Goal: Information Seeking & Learning: Find specific fact

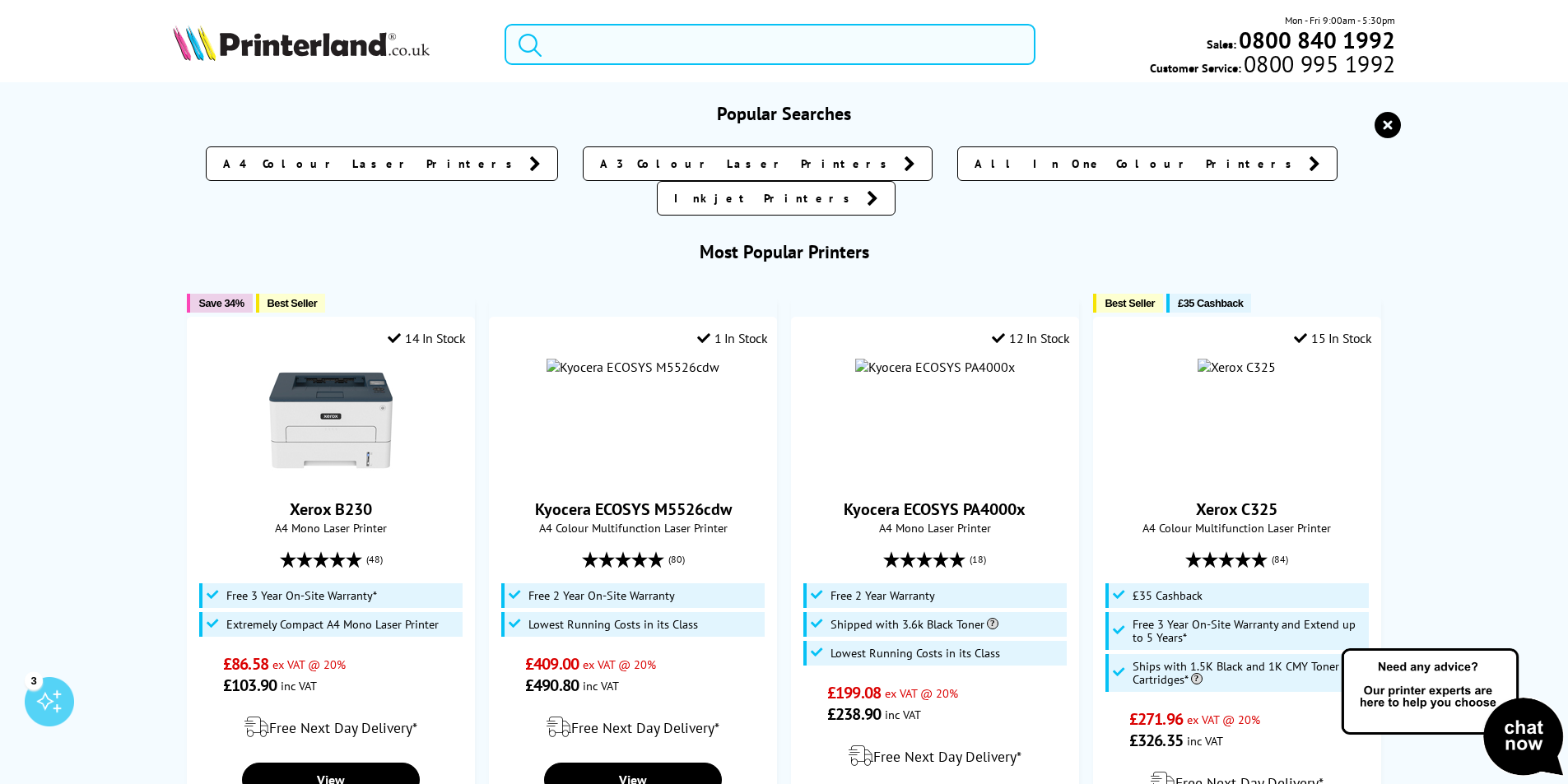
click at [625, 44] on input "search" at bounding box center [769, 44] width 531 height 41
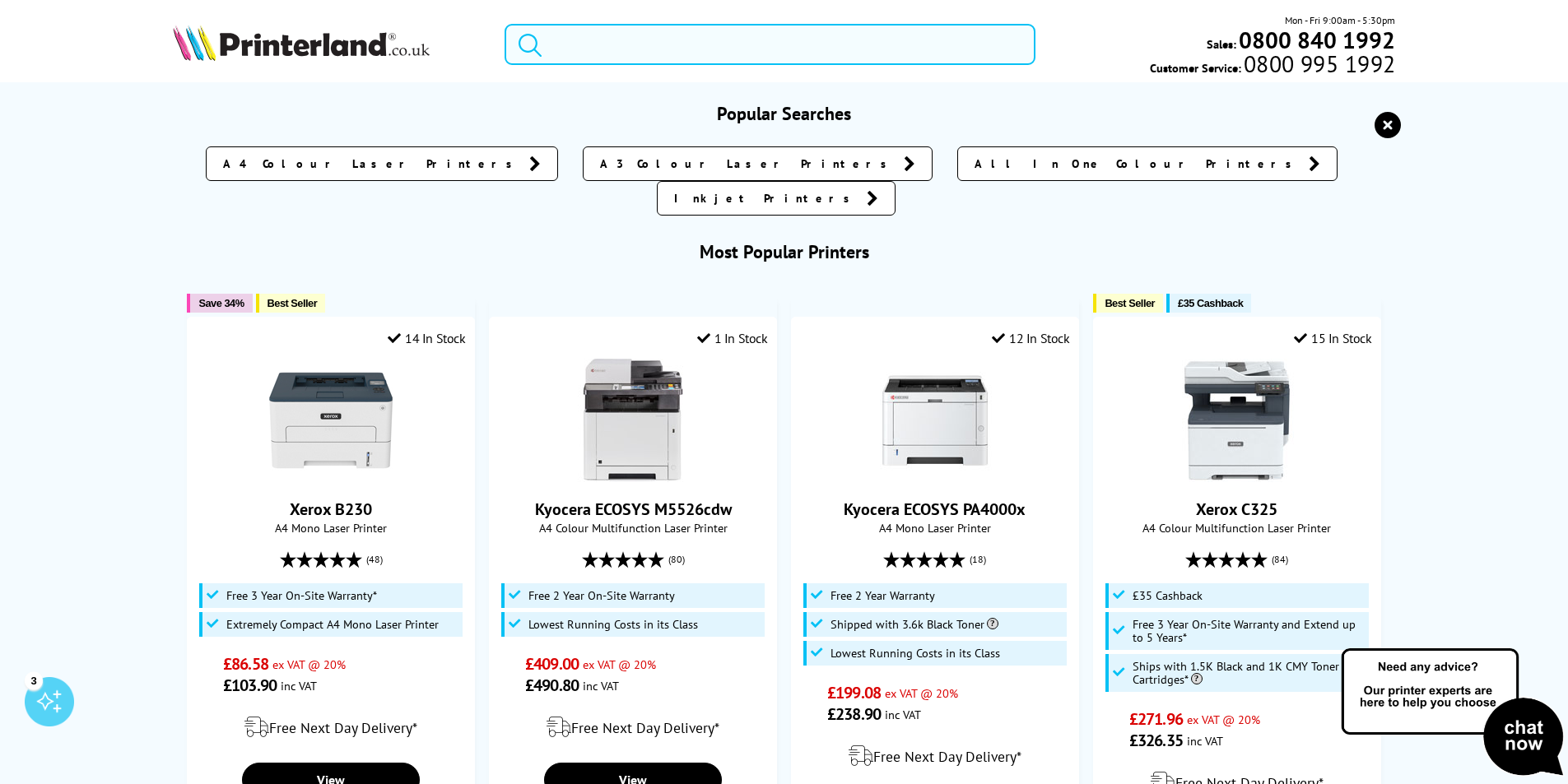
type input "e"
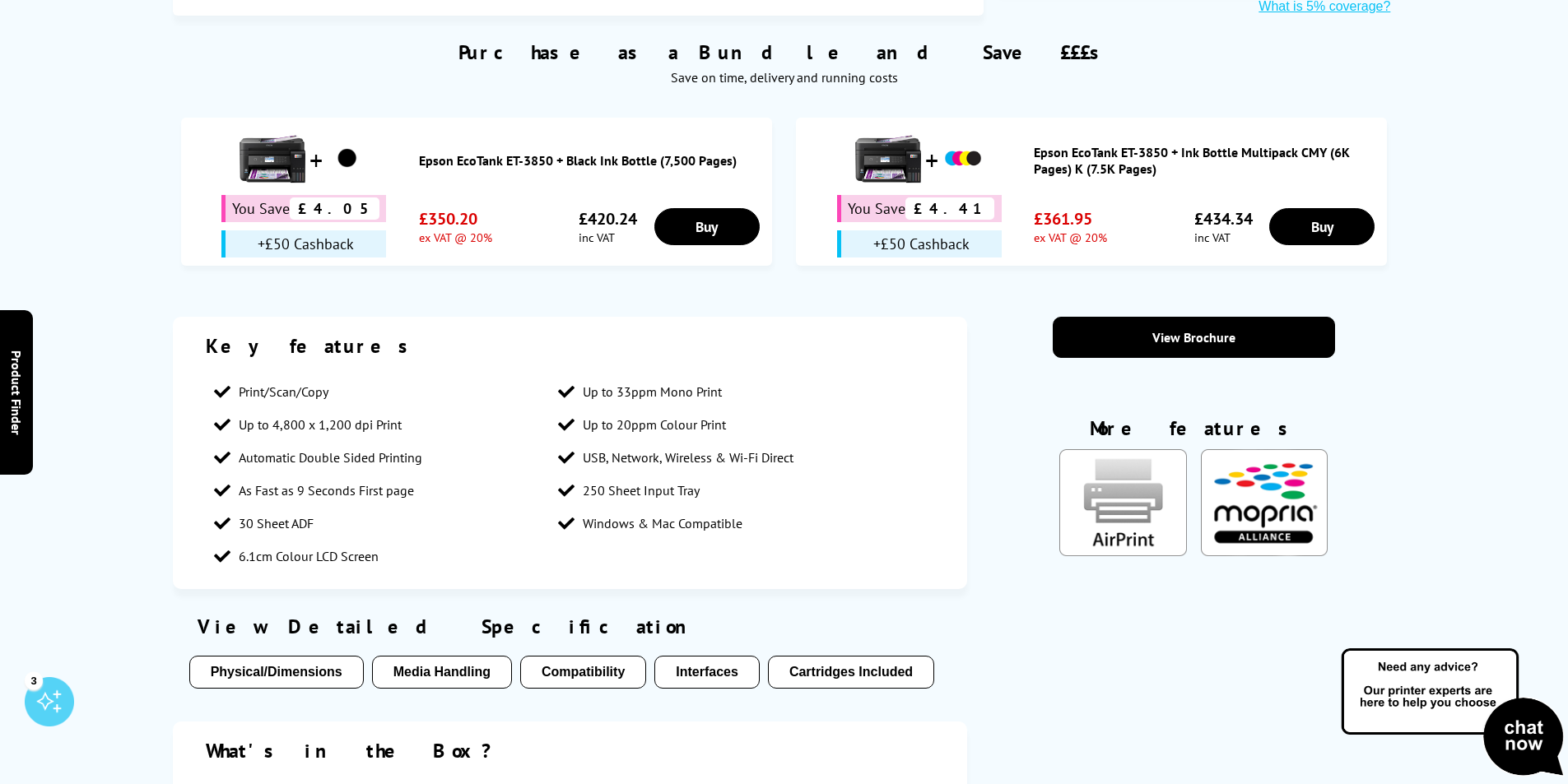
scroll to position [1152, 0]
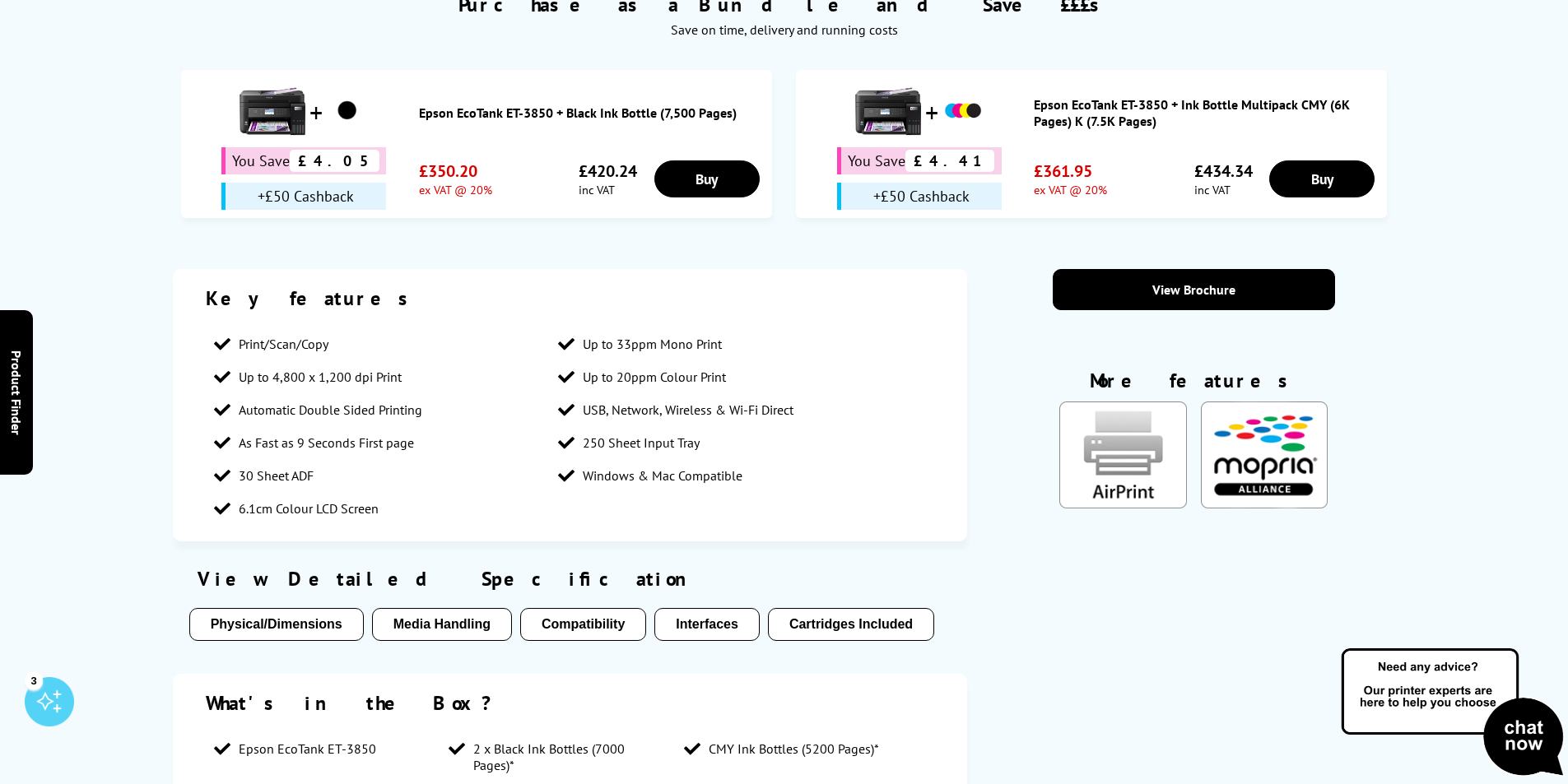
click at [871, 608] on button "Cartridges Included" at bounding box center [850, 624] width 166 height 33
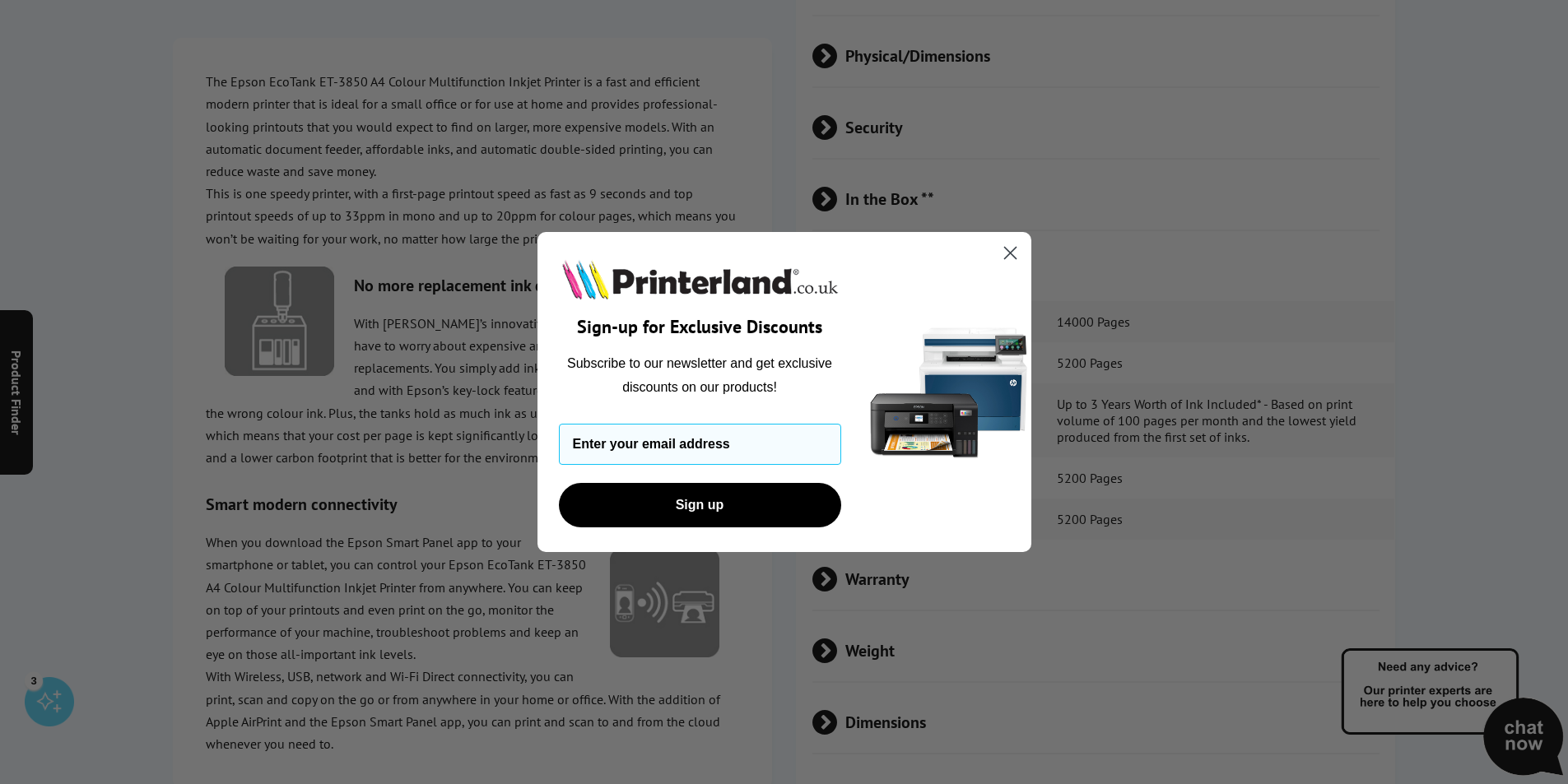
scroll to position [3410, 0]
drag, startPoint x: 1015, startPoint y: 251, endPoint x: 618, endPoint y: 284, distance: 398.4
click at [1014, 251] on icon "Close dialog" at bounding box center [1017, 253] width 12 height 12
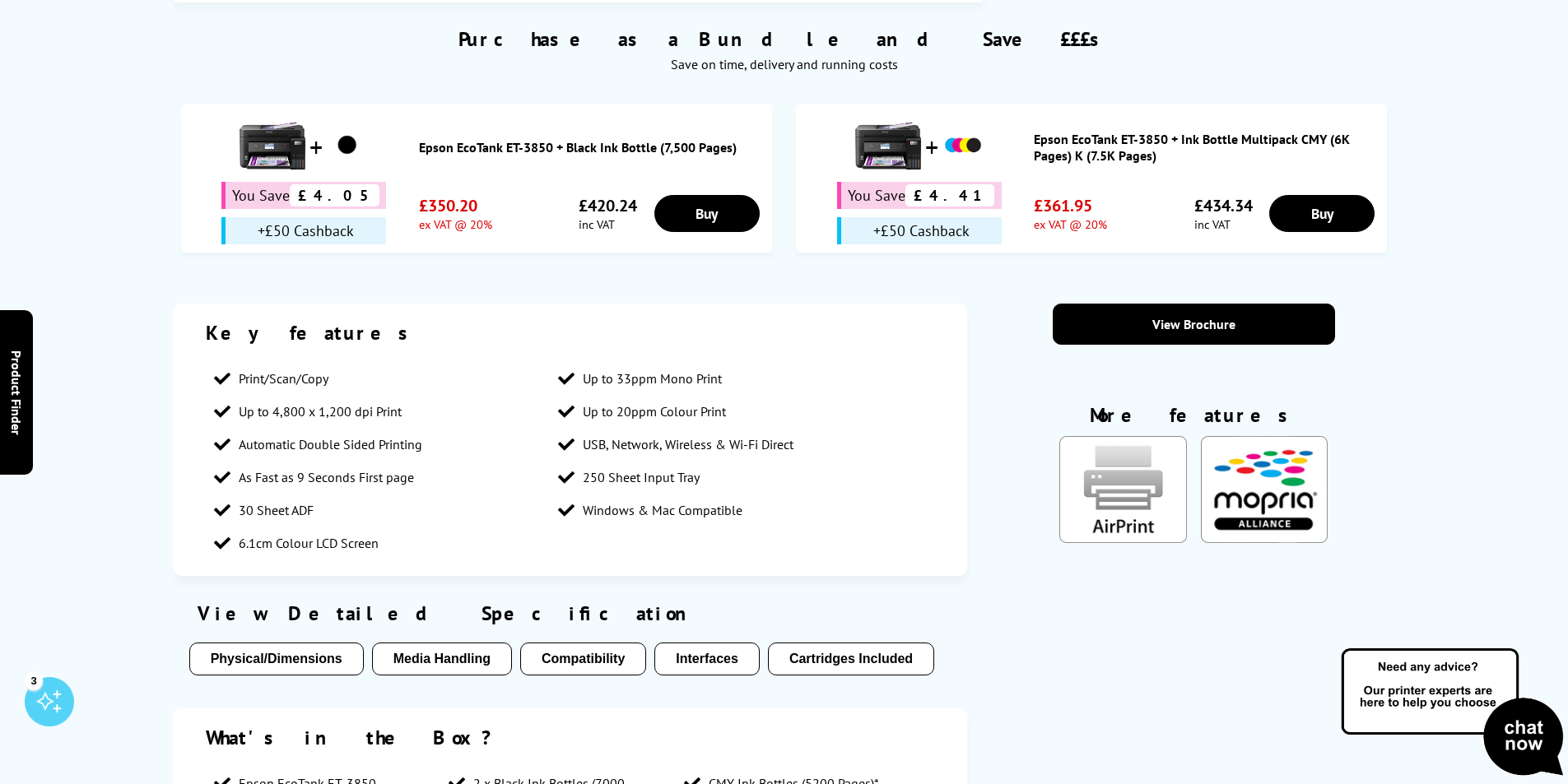
scroll to position [1107, 0]
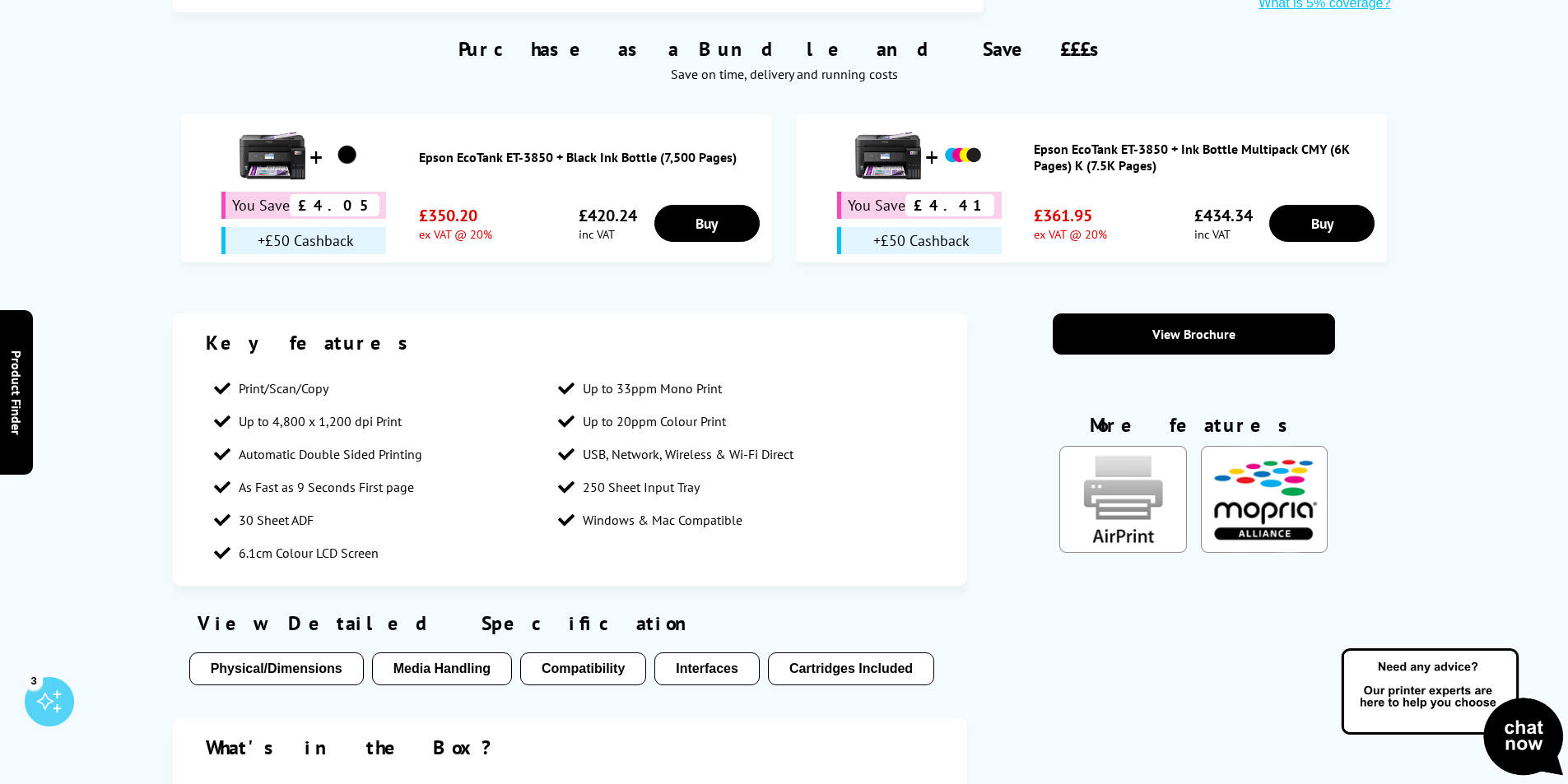
click at [877, 652] on button "Cartridges Included" at bounding box center [850, 668] width 166 height 33
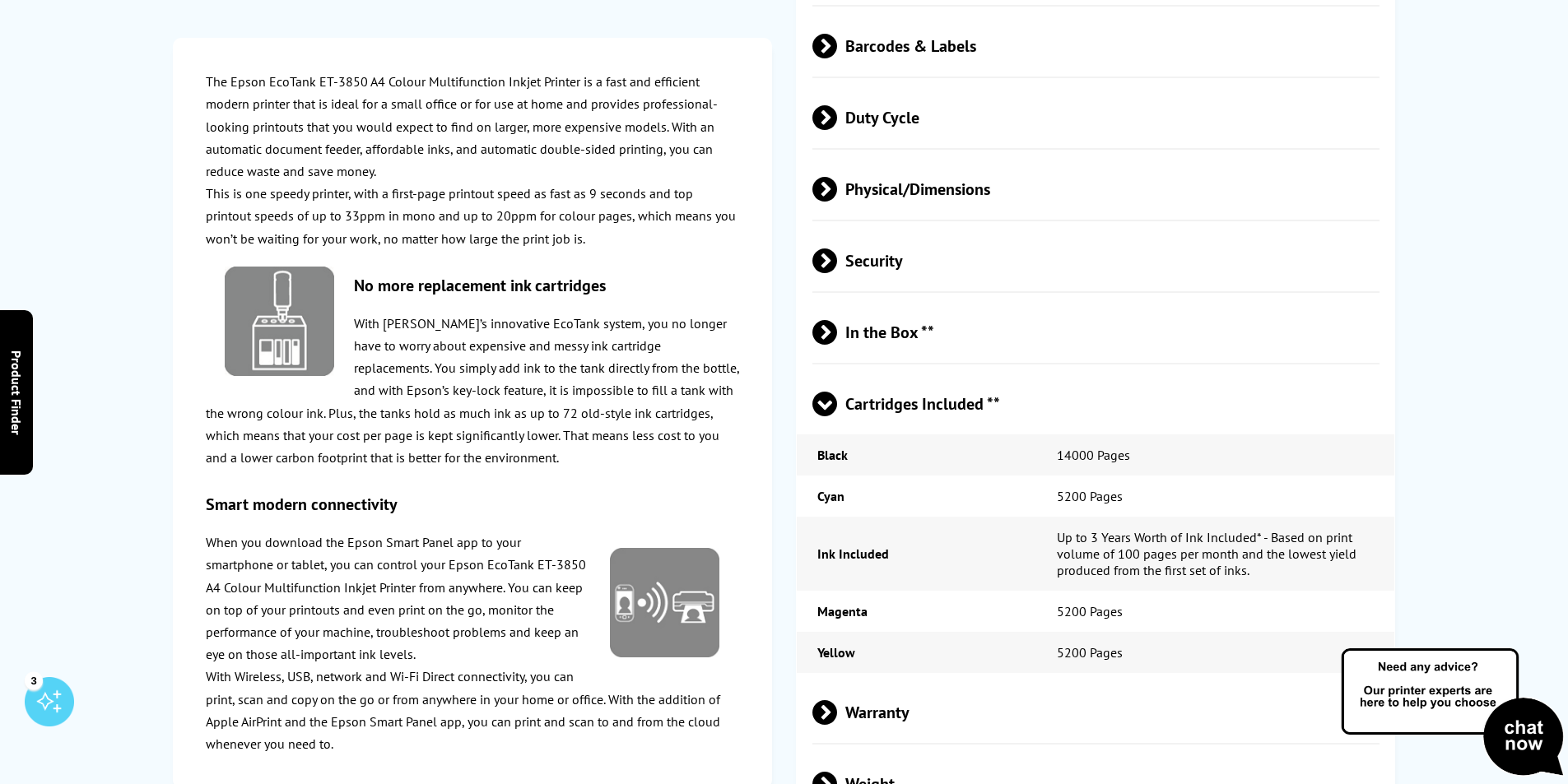
scroll to position [3246, 0]
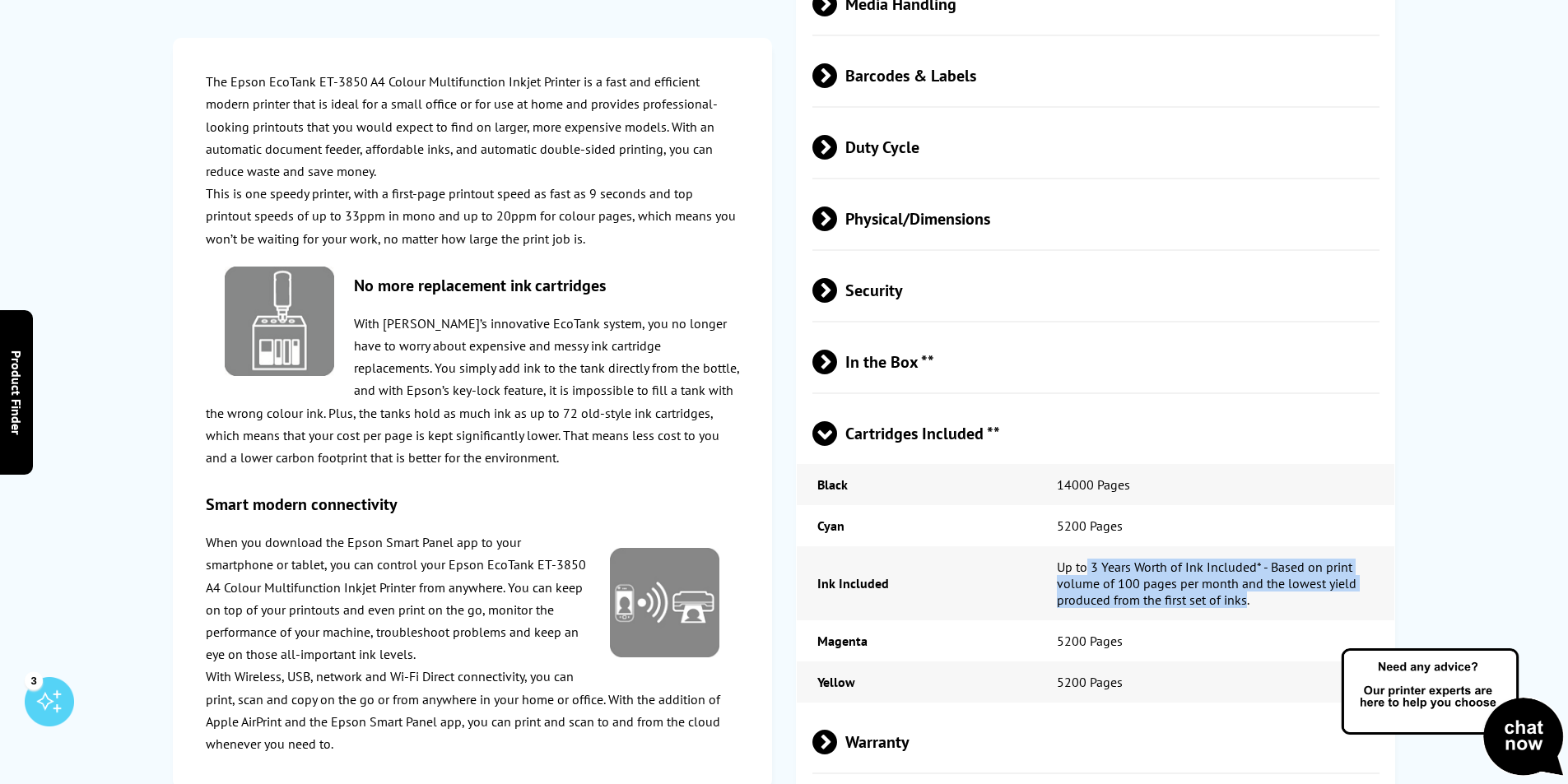
drag, startPoint x: 1246, startPoint y: 484, endPoint x: 1086, endPoint y: 459, distance: 161.9
click at [1086, 546] on td "Up to 3 Years Worth of Ink Included* - Based on print volume of 100 pages per m…" at bounding box center [1215, 583] width 359 height 74
click at [1253, 546] on td "Up to 3 Years Worth of Ink Included* - Based on print volume of 100 pages per m…" at bounding box center [1215, 583] width 359 height 74
drag, startPoint x: 1253, startPoint y: 486, endPoint x: 1058, endPoint y: 446, distance: 199.1
click at [1058, 546] on td "Up to 3 Years Worth of Ink Included* - Based on print volume of 100 pages per m…" at bounding box center [1215, 583] width 359 height 74
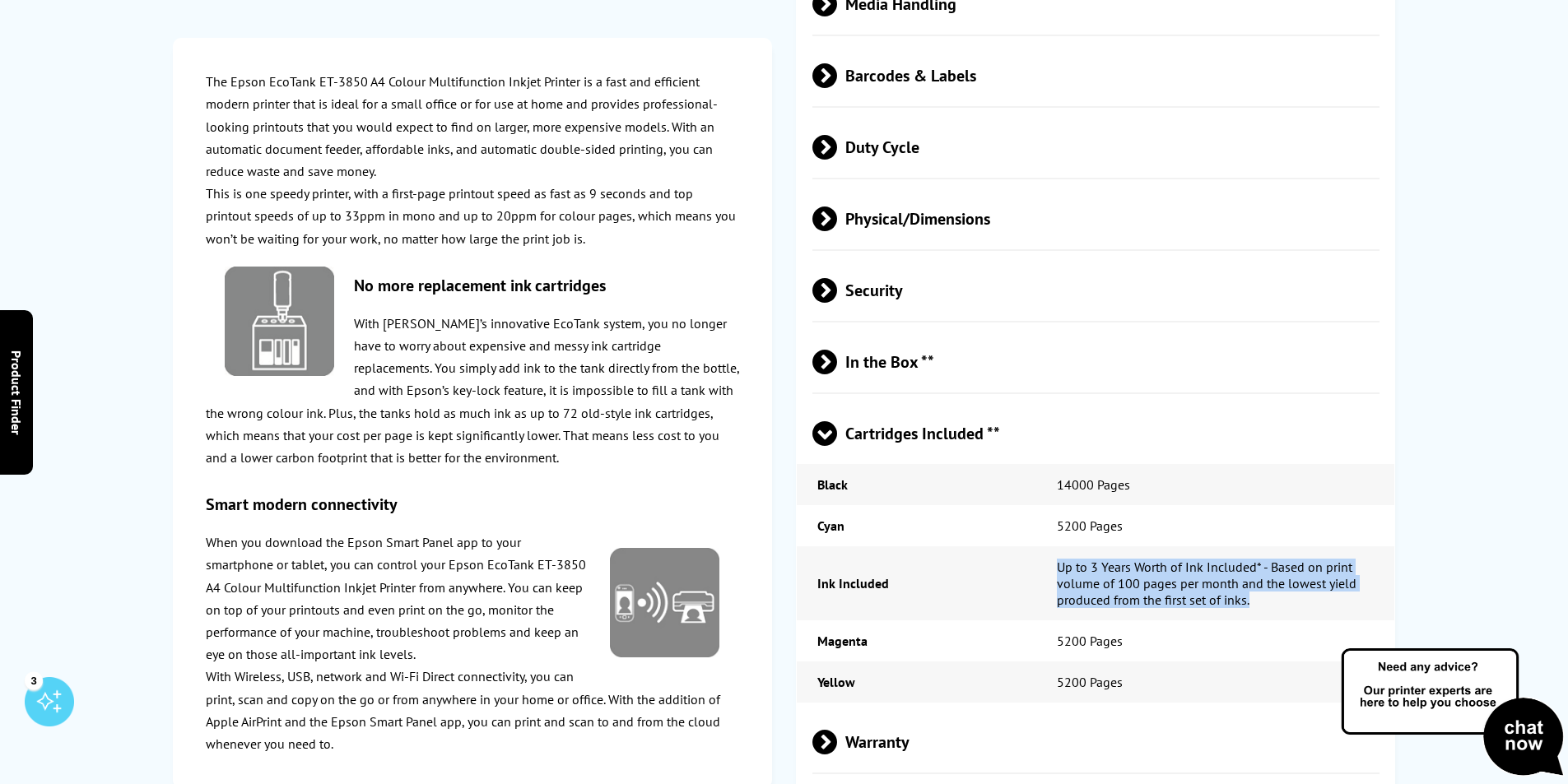
click at [1148, 546] on td "Up to 3 Years Worth of Ink Included* - Based on print volume of 100 pages per m…" at bounding box center [1215, 583] width 359 height 74
drag, startPoint x: 1218, startPoint y: 478, endPoint x: 1245, endPoint y: 480, distance: 27.1
click at [1220, 546] on td "Up to 3 Years Worth of Ink Included* - Based on print volume of 100 pages per m…" at bounding box center [1215, 583] width 359 height 74
drag, startPoint x: 1250, startPoint y: 483, endPoint x: 1101, endPoint y: 481, distance: 149.0
click at [1058, 546] on td "Up to 3 Years Worth of Ink Included* - Based on print volume of 100 pages per m…" at bounding box center [1215, 583] width 359 height 74
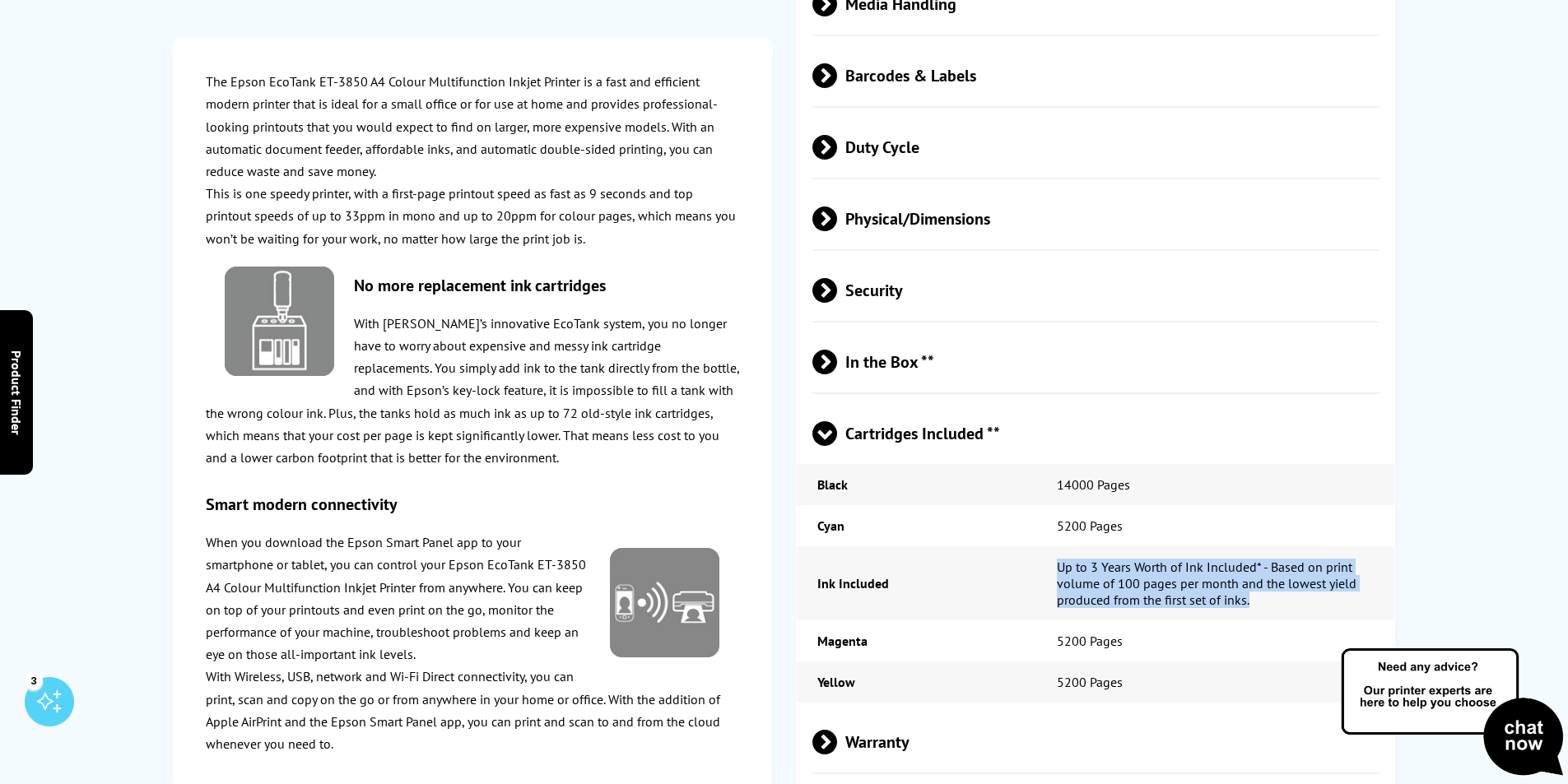
click at [1103, 546] on td "Up to 3 Years Worth of Ink Included* - Based on print volume of 100 pages per m…" at bounding box center [1215, 583] width 359 height 74
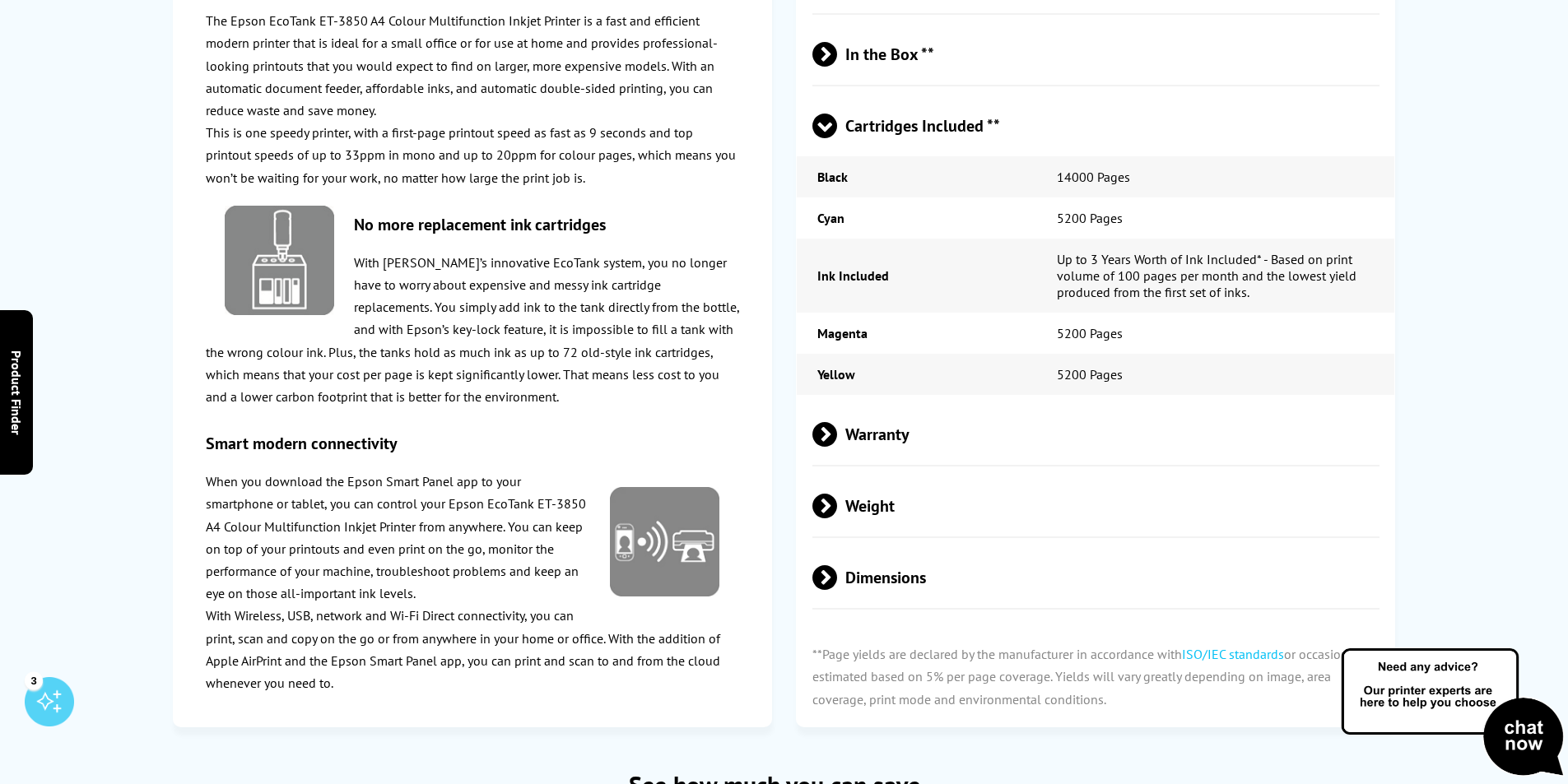
scroll to position [3410, 0]
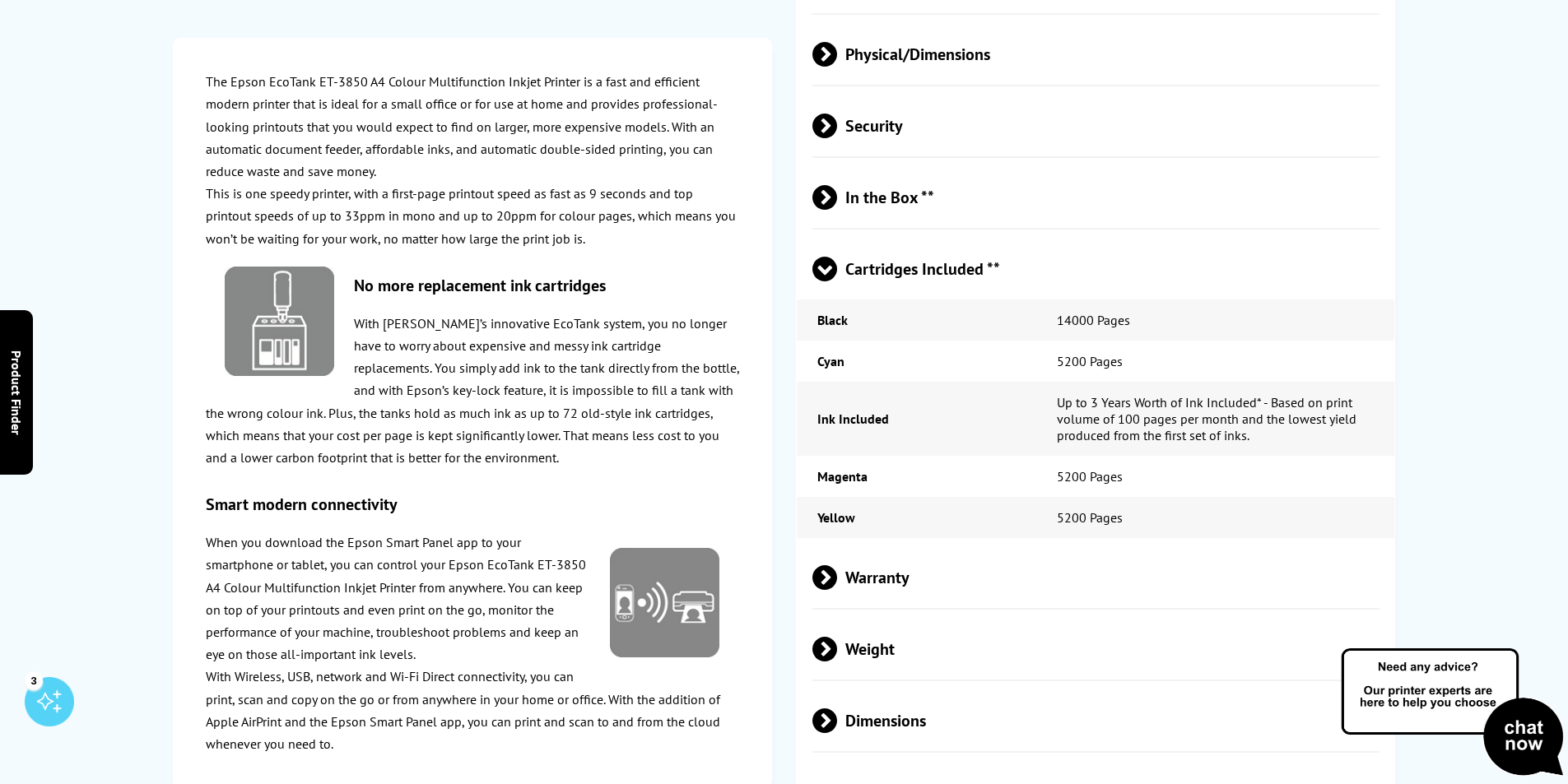
click at [1170, 381] on td "Up to 3 Years Worth of Ink Included* - Based on print volume of 100 pages per m…" at bounding box center [1215, 419] width 359 height 74
drag, startPoint x: 1219, startPoint y: 315, endPoint x: 1068, endPoint y: 260, distance: 160.7
click at [1075, 300] on tbody "Black 14000 Pages Cyan 5200 Pages Ink Included Up to 3 Years Worth of Ink Inclu…" at bounding box center [1095, 419] width 598 height 239
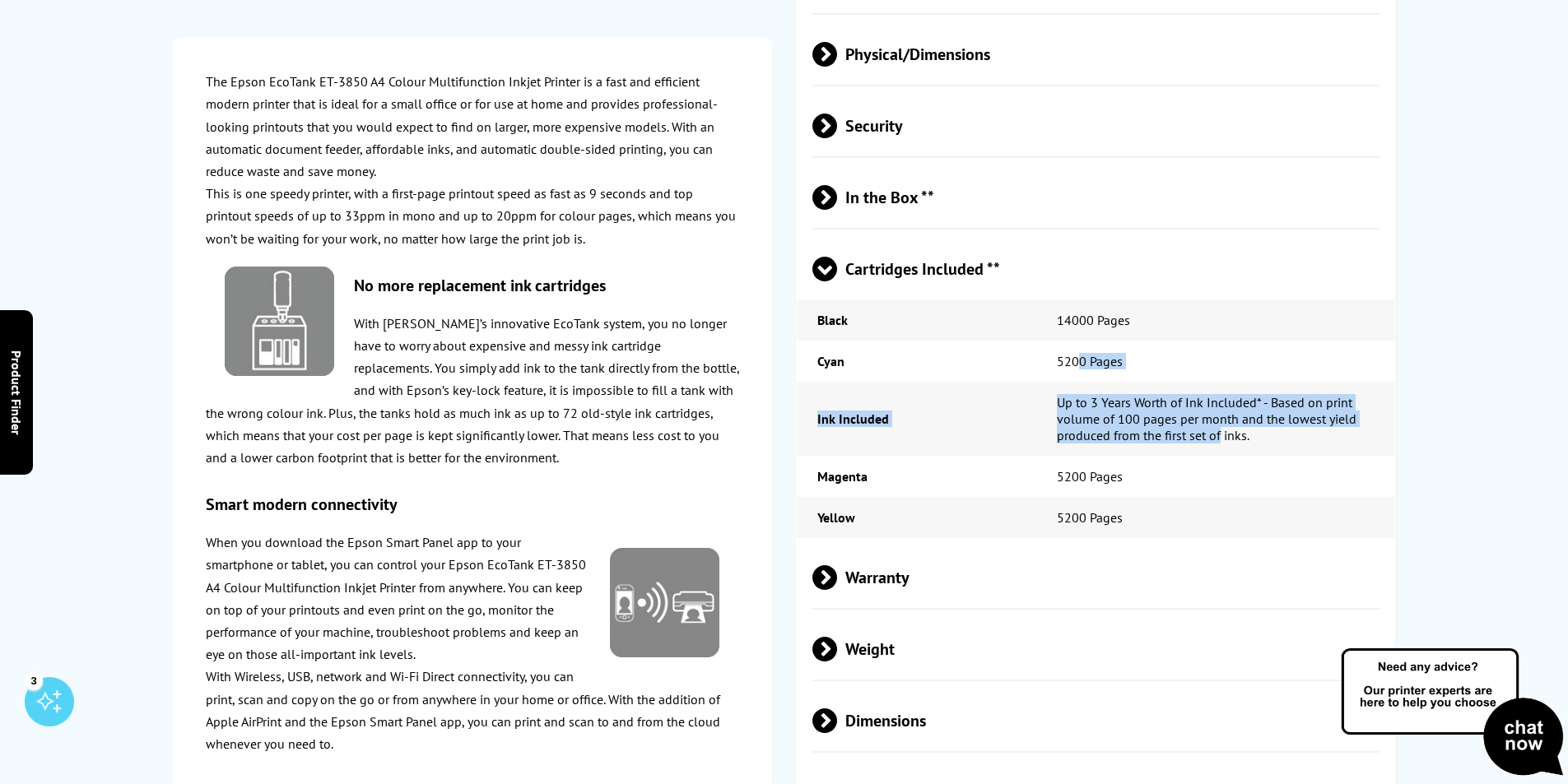
click at [1158, 381] on td "Up to 3 Years Worth of Ink Included* - Based on print volume of 100 pages per m…" at bounding box center [1215, 419] width 359 height 74
click at [1142, 381] on td "Up to 3 Years Worth of Ink Included* - Based on print volume of 100 pages per m…" at bounding box center [1215, 419] width 359 height 74
drag, startPoint x: 1148, startPoint y: 307, endPoint x: 1201, endPoint y: 308, distance: 53.0
click at [1216, 381] on td "Up to 3 Years Worth of Ink Included* - Based on print volume of 100 pages per m…" at bounding box center [1215, 419] width 359 height 74
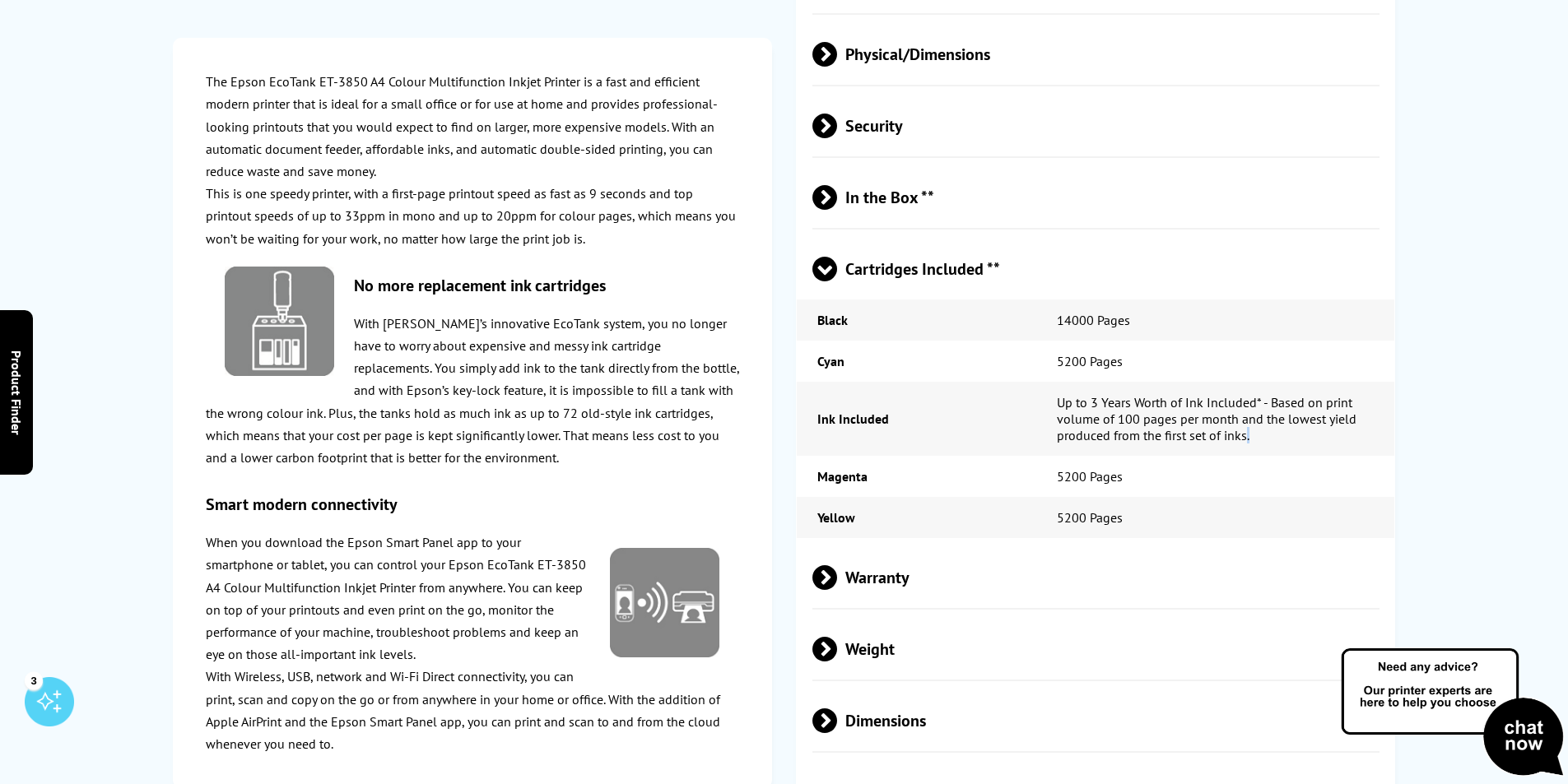
click at [1249, 381] on td "Up to 3 Years Worth of Ink Included* - Based on print volume of 100 pages per m…" at bounding box center [1215, 419] width 359 height 74
drag, startPoint x: 1249, startPoint y: 319, endPoint x: 1182, endPoint y: 313, distance: 67.3
click at [1182, 381] on td "Up to 3 Years Worth of Ink Included* - Based on print volume of 100 pages per m…" at bounding box center [1215, 419] width 359 height 74
drag, startPoint x: 1217, startPoint y: 322, endPoint x: 1241, endPoint y: 322, distance: 24.0
click at [1233, 381] on td "Up to 3 Years Worth of Ink Included* - Based on print volume of 100 pages per m…" at bounding box center [1215, 419] width 359 height 74
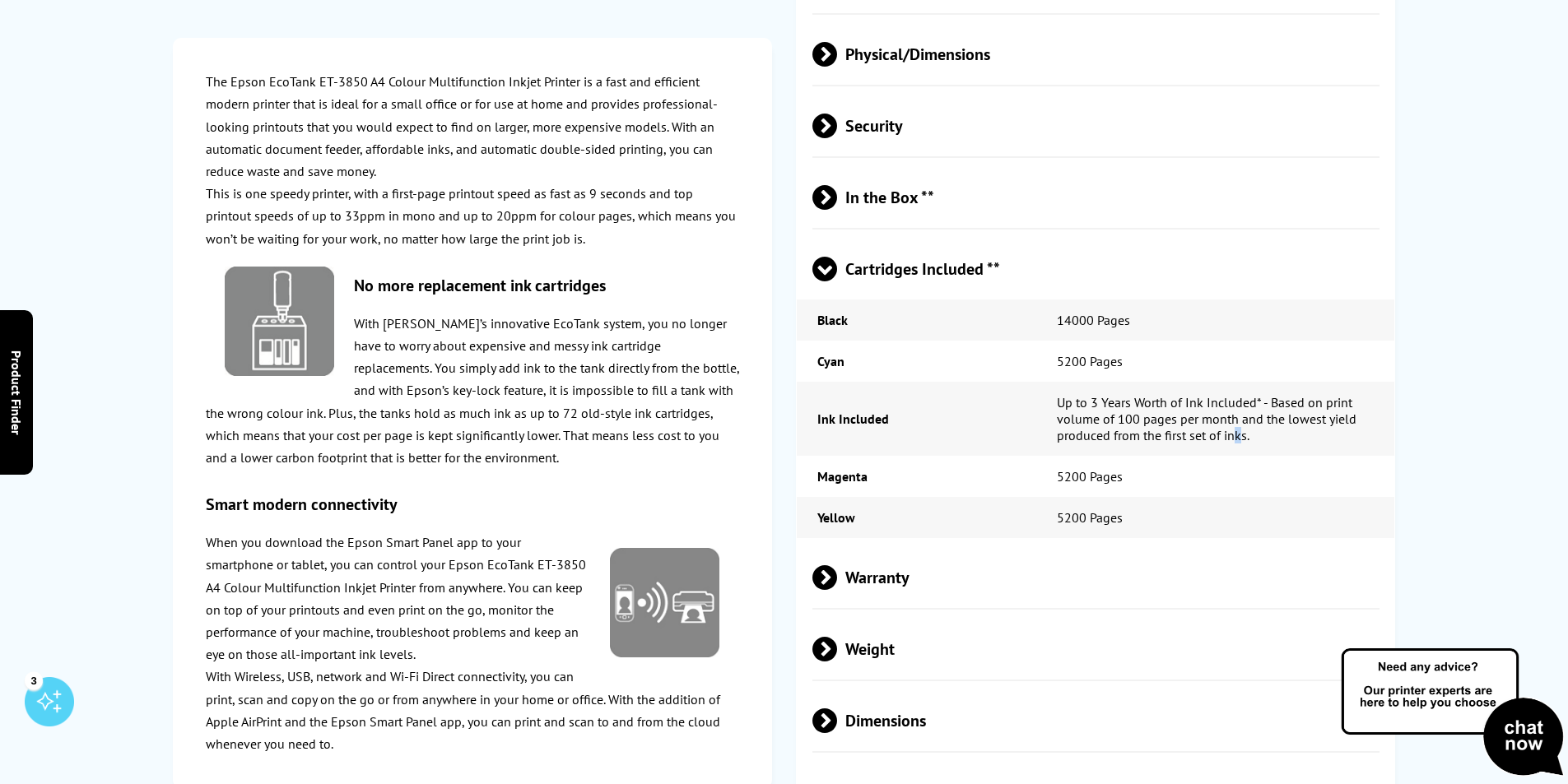
drag, startPoint x: 1242, startPoint y: 322, endPoint x: 1202, endPoint y: 322, distance: 40.0
drag, startPoint x: 1202, startPoint y: 322, endPoint x: 1187, endPoint y: 322, distance: 15.0
click at [1187, 381] on td "Up to 3 Years Worth of Ink Included* - Based on print volume of 100 pages per m…" at bounding box center [1215, 419] width 359 height 74
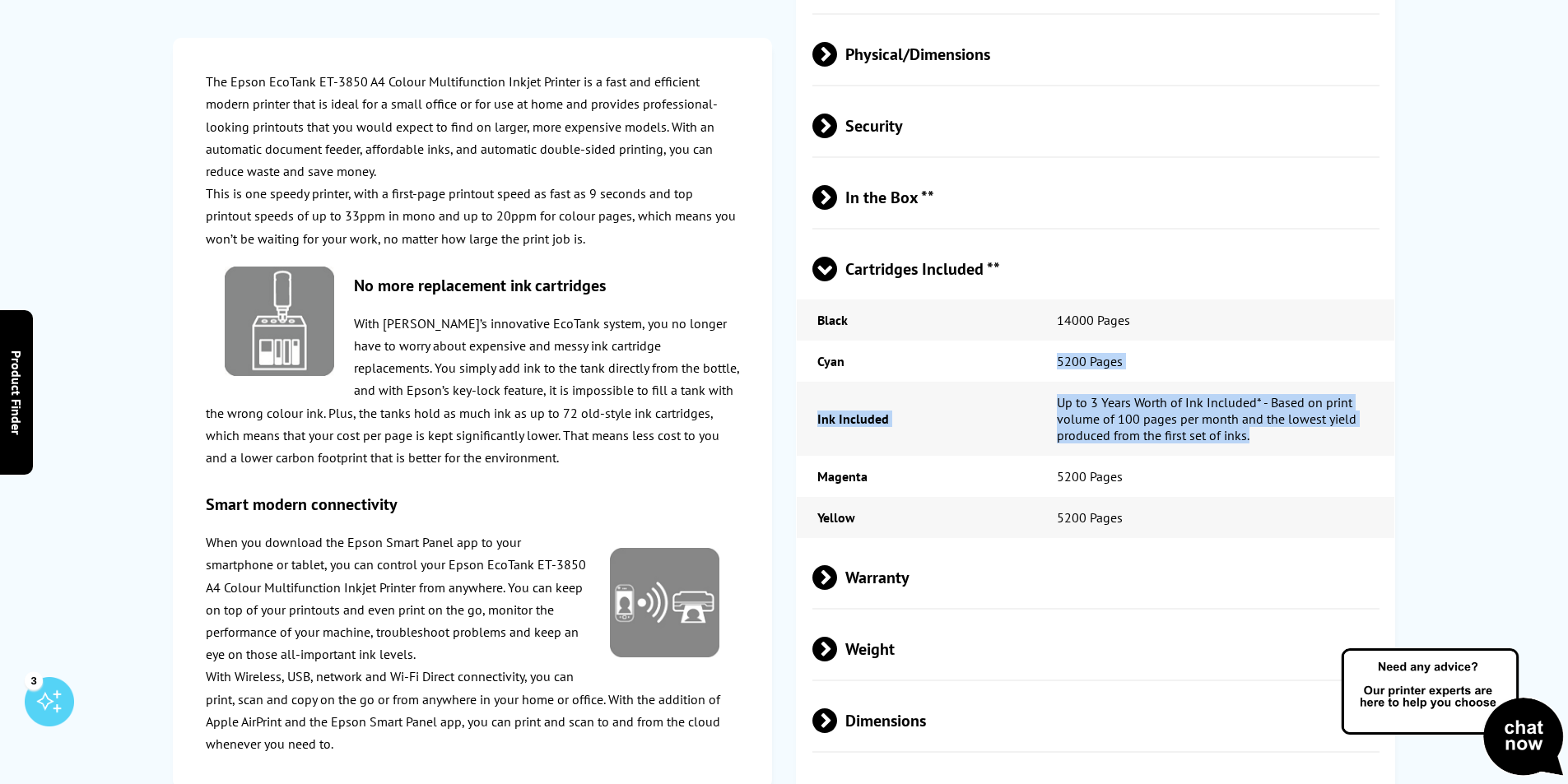
drag, startPoint x: 1250, startPoint y: 323, endPoint x: 1051, endPoint y: 258, distance: 209.3
click at [1048, 300] on tbody "Black 14000 Pages Cyan 5200 Pages Ink Included Up to 3 Years Worth of Ink Inclu…" at bounding box center [1095, 419] width 598 height 239
click at [1178, 381] on td "Up to 3 Years Worth of Ink Included* - Based on print volume of 100 pages per m…" at bounding box center [1215, 419] width 359 height 74
click at [1175, 381] on td "Up to 3 Years Worth of Ink Included* - Based on print volume of 100 pages per m…" at bounding box center [1215, 419] width 359 height 74
drag, startPoint x: 1218, startPoint y: 321, endPoint x: 1050, endPoint y: 271, distance: 175.3
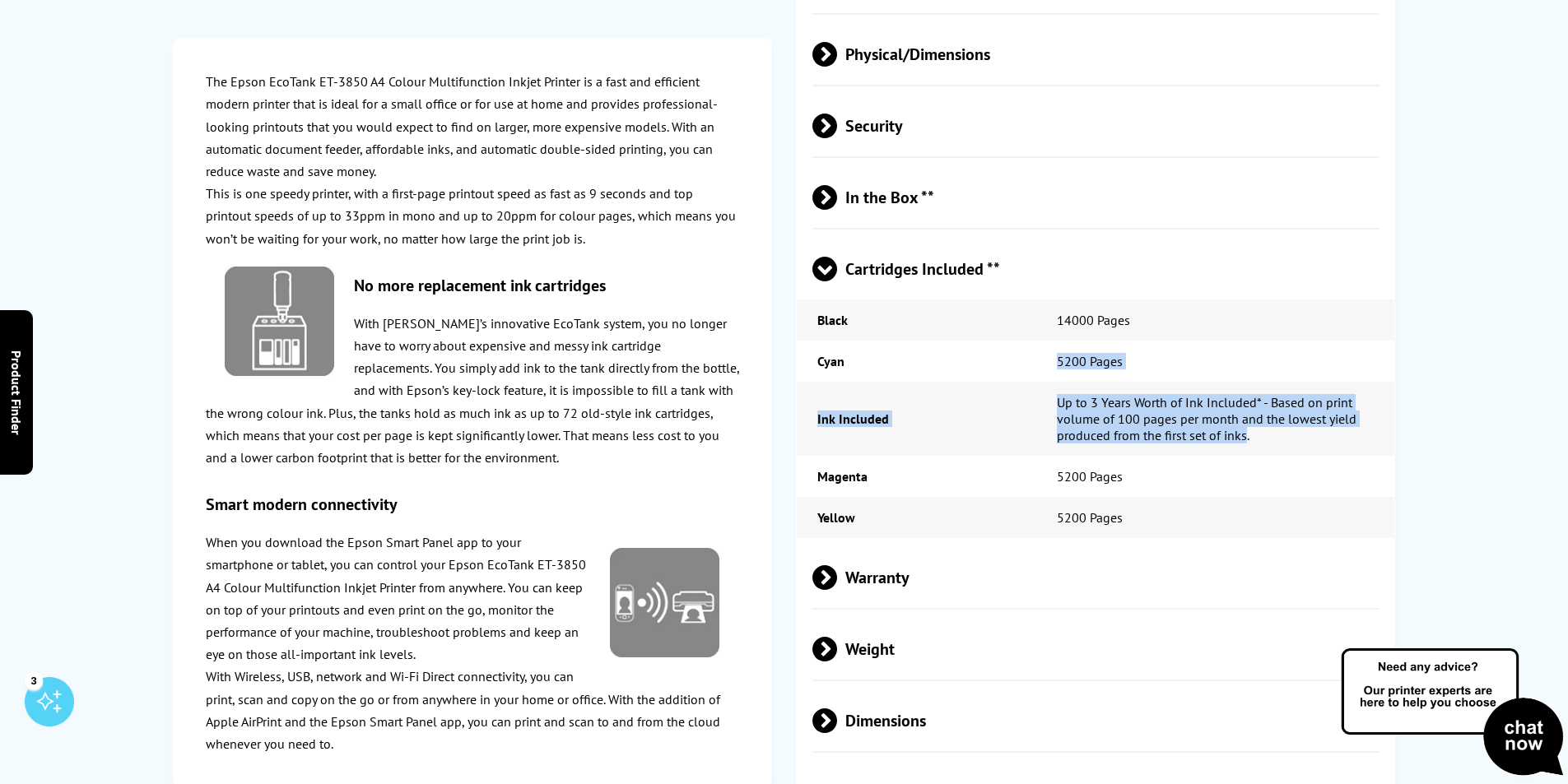
click at [1055, 300] on tbody "Black 14000 Pages Cyan 5200 Pages Ink Included Up to 3 Years Worth of Ink Inclu…" at bounding box center [1095, 419] width 598 height 239
click at [1126, 381] on td "Up to 3 Years Worth of Ink Included* - Based on print volume of 100 pages per m…" at bounding box center [1215, 419] width 359 height 74
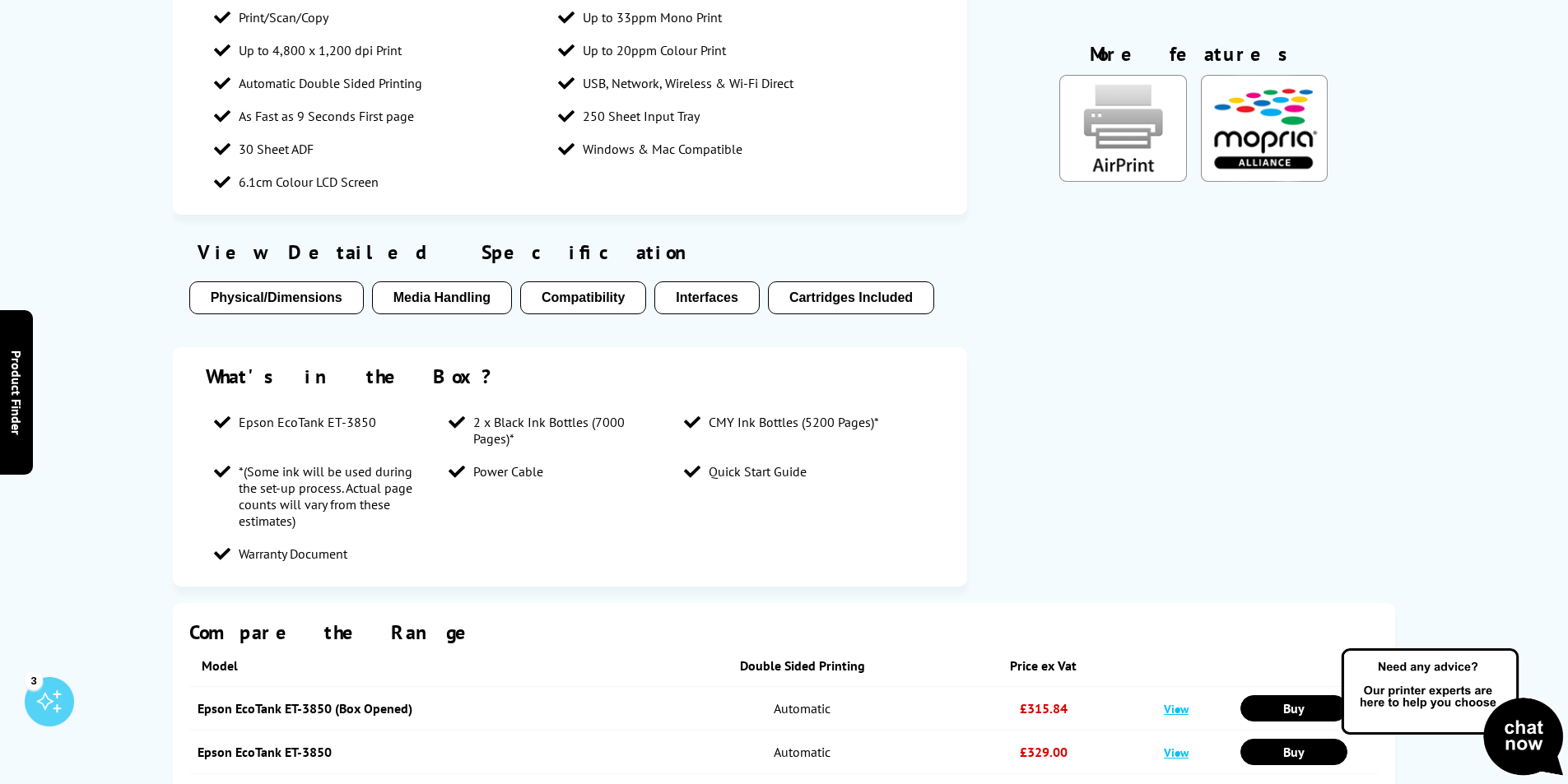
scroll to position [1518, 0]
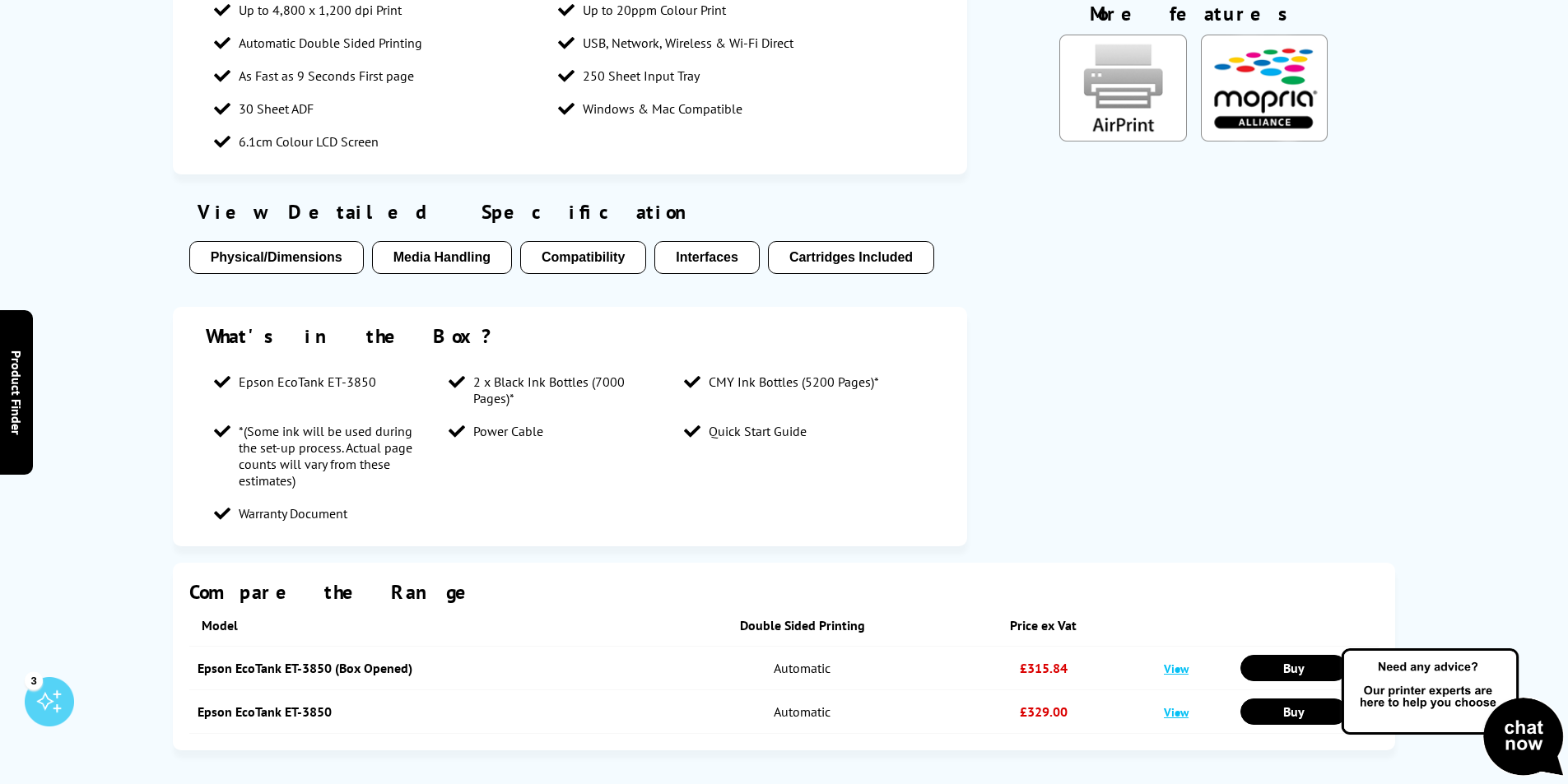
drag, startPoint x: 860, startPoint y: 460, endPoint x: 837, endPoint y: 679, distance: 220.2
click at [837, 783] on h2 "Epson EcoTank ET-3850 in More Detail" at bounding box center [784, 797] width 1223 height 27
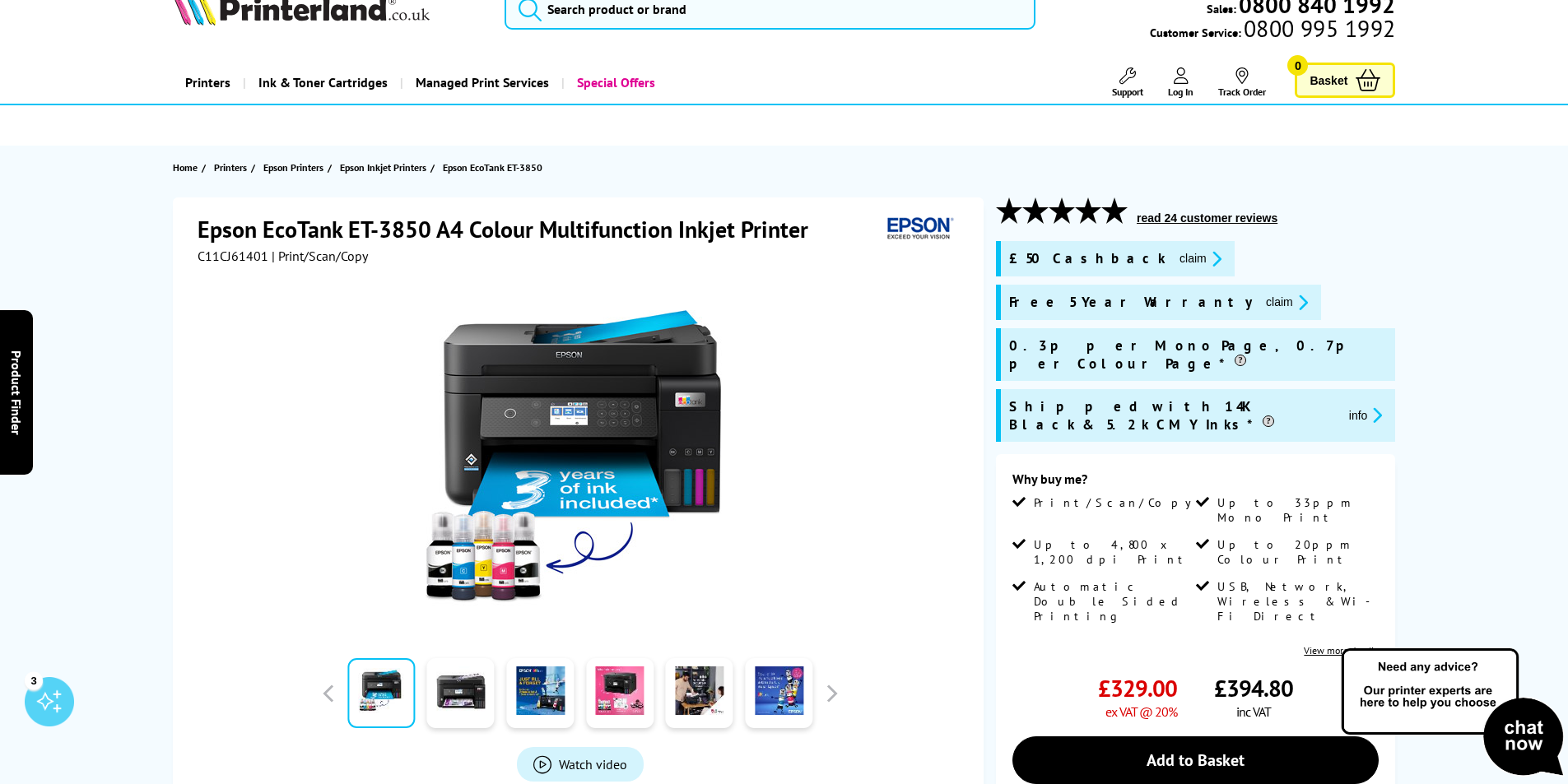
scroll to position [0, 0]
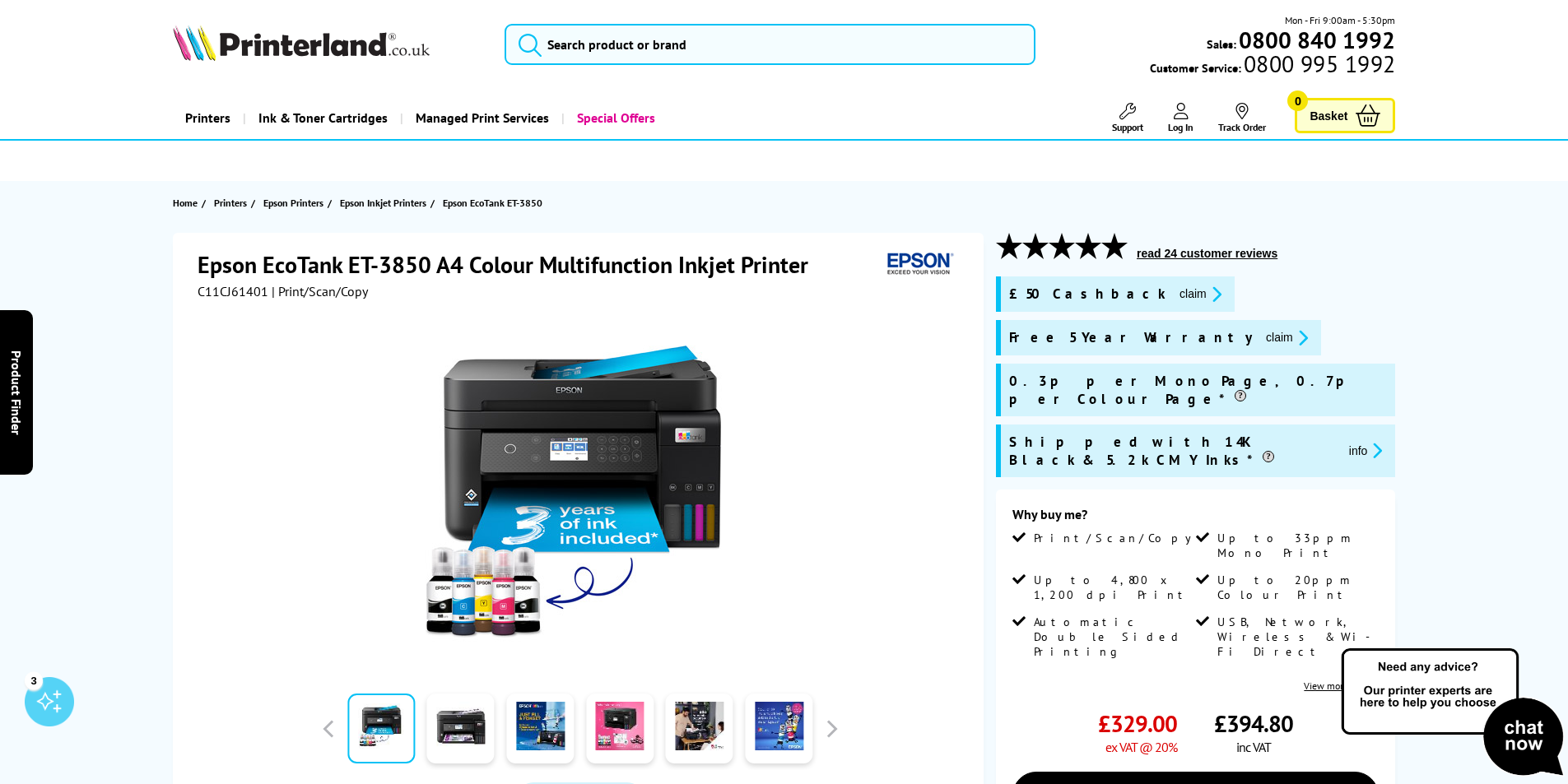
click at [385, 252] on h1 "Epson EcoTank ET-3850 A4 Colour Multifunction Inkjet Printer" at bounding box center [511, 264] width 627 height 30
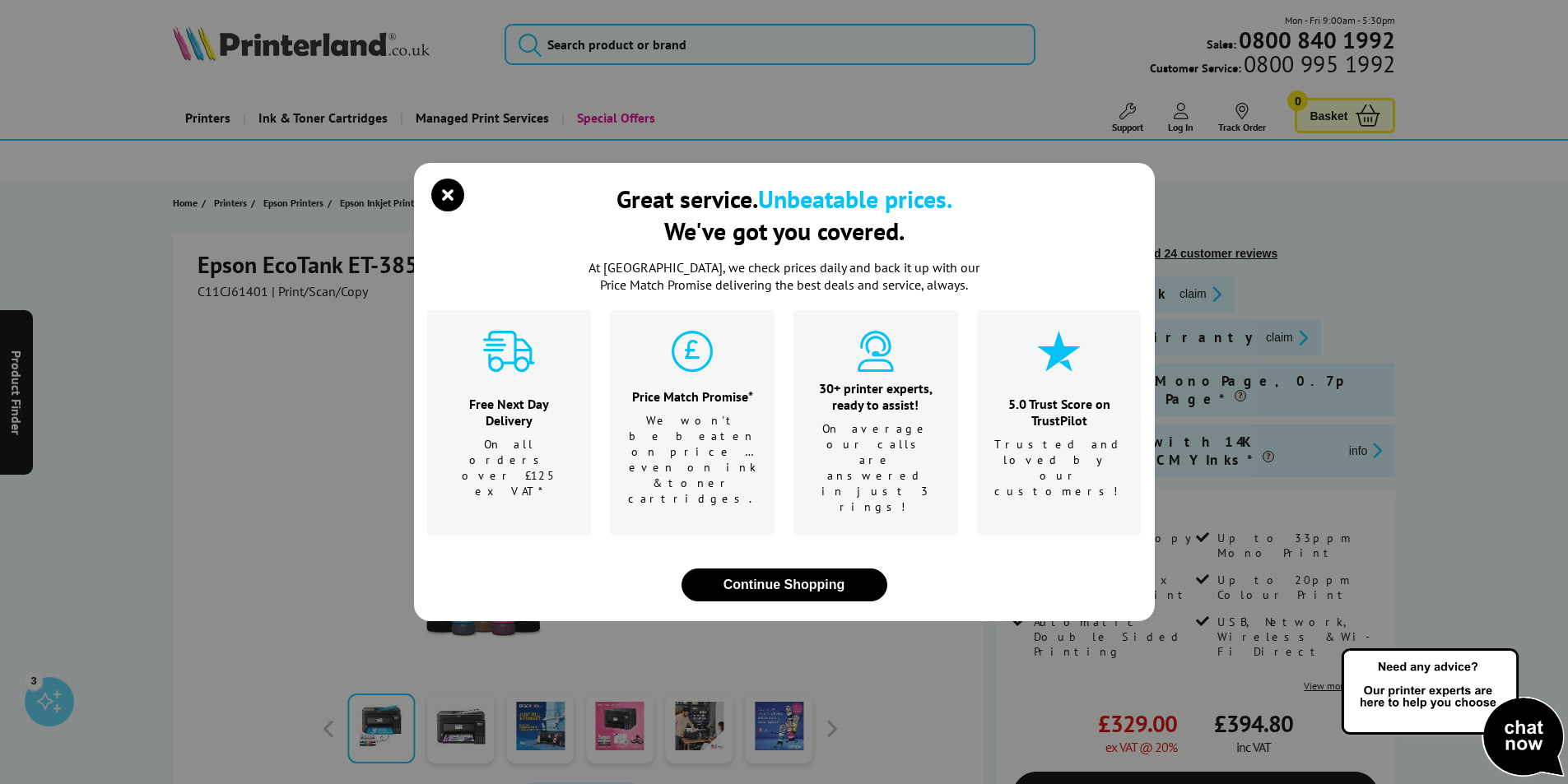
click at [385, 255] on div "Great service. Unbeatable prices. We've got you covered. At [GEOGRAPHIC_DATA], …" at bounding box center [784, 392] width 1568 height 784
click at [458, 211] on icon "close modal" at bounding box center [448, 194] width 33 height 33
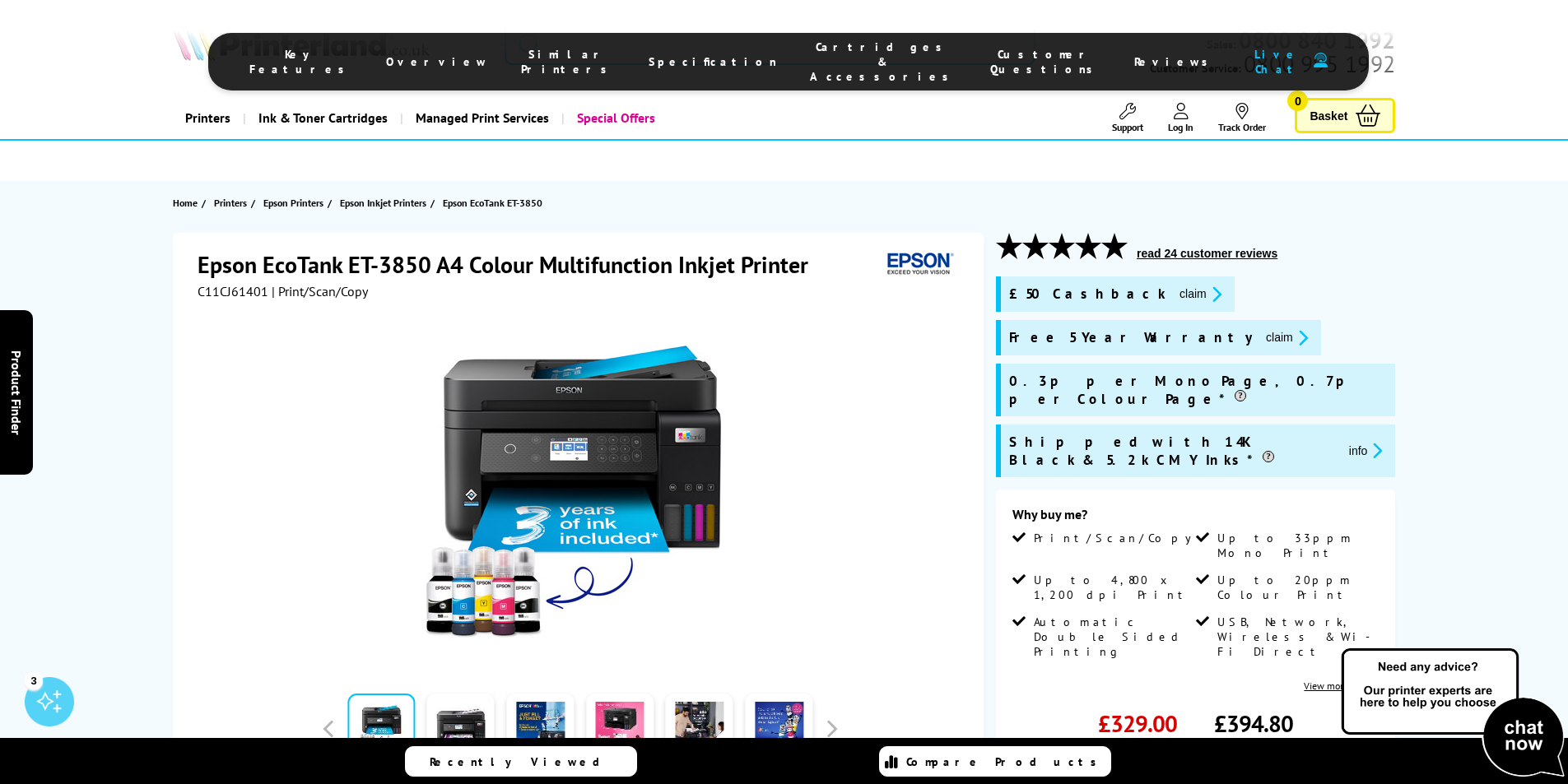
click at [590, 40] on input "search" at bounding box center [769, 44] width 531 height 41
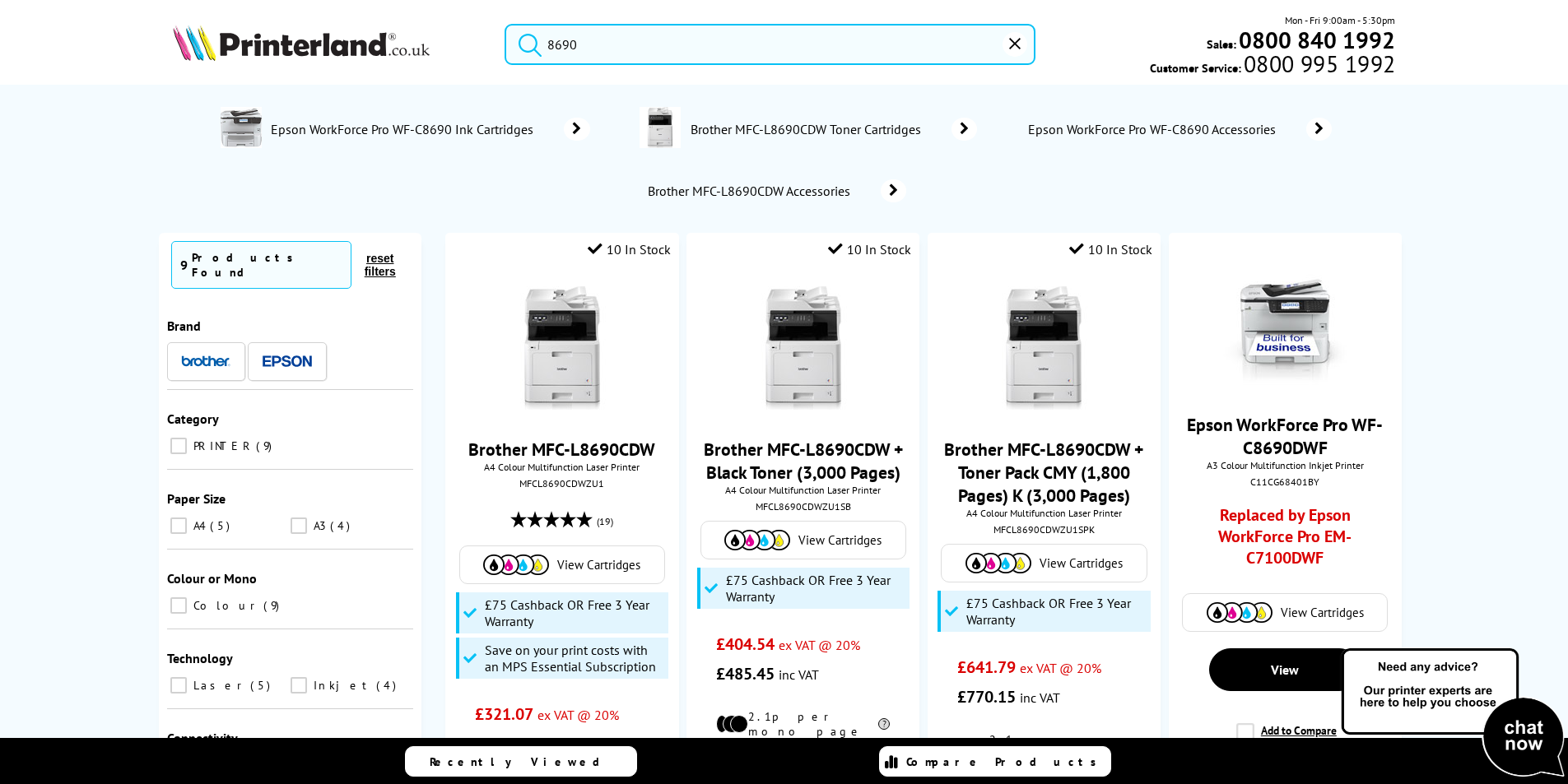
type input "8690"
click at [505, 24] on button "submit" at bounding box center [525, 41] width 41 height 36
